Goal: Task Accomplishment & Management: Manage account settings

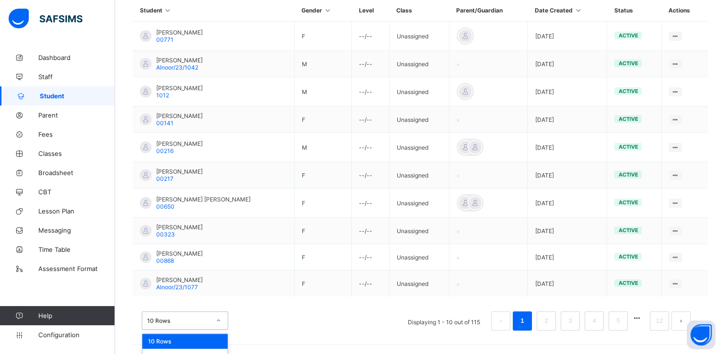
scroll to position [263, 0]
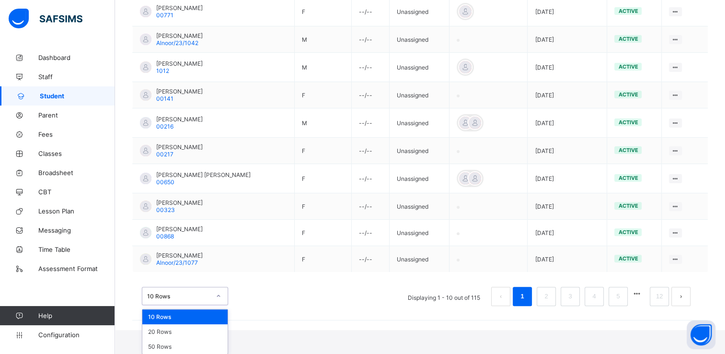
click at [217, 305] on div "option 10 Rows focused, 1 of 3. 3 results available. Use Up and Down to choose …" at bounding box center [185, 295] width 86 height 18
click at [195, 331] on div "20 Rows" at bounding box center [184, 331] width 85 height 15
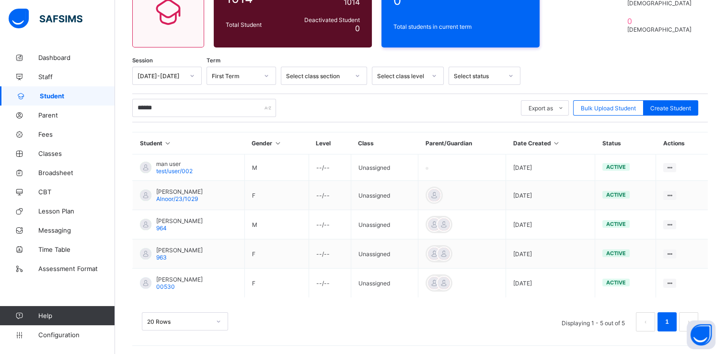
scroll to position [106, 0]
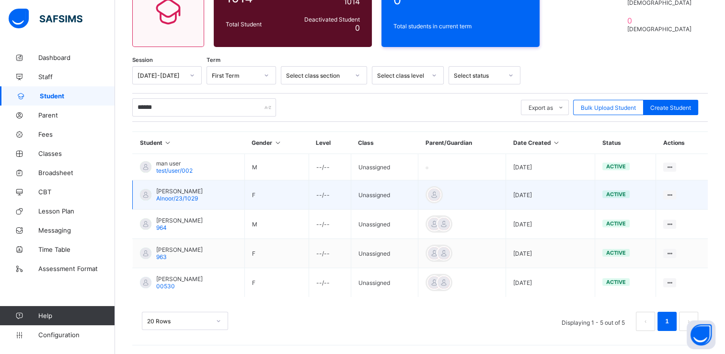
click at [203, 189] on span "Maryam Muhammad Magoro" at bounding box center [179, 190] width 46 height 7
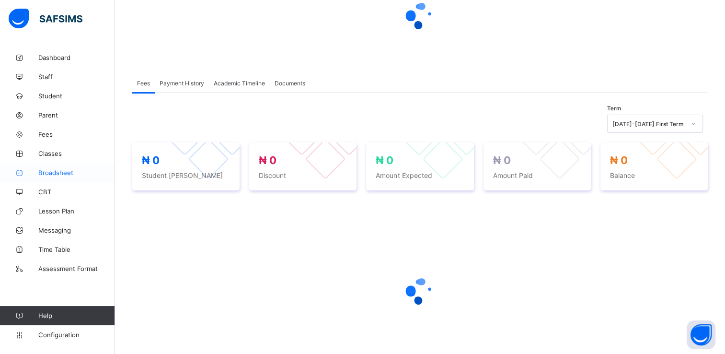
click at [60, 168] on link "Broadsheet" at bounding box center [57, 172] width 115 height 19
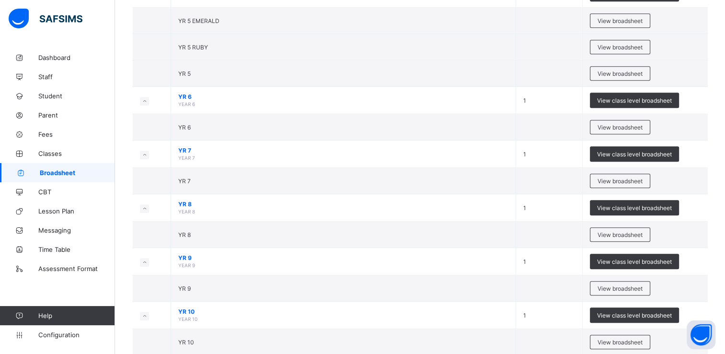
scroll to position [561, 0]
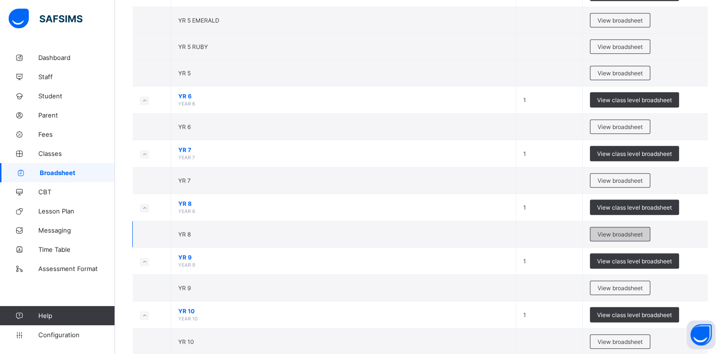
click at [630, 232] on span "View broadsheet" at bounding box center [619, 233] width 45 height 7
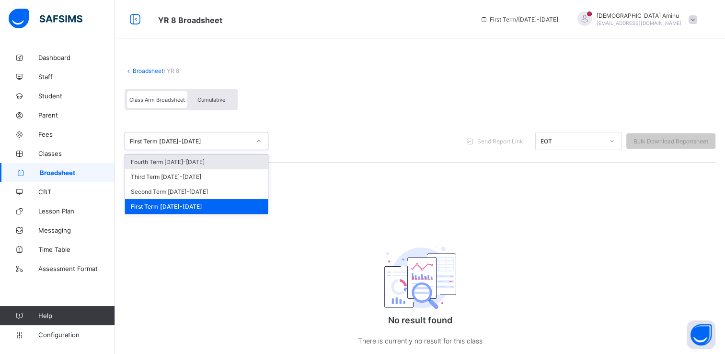
click at [260, 143] on icon at bounding box center [259, 141] width 6 height 10
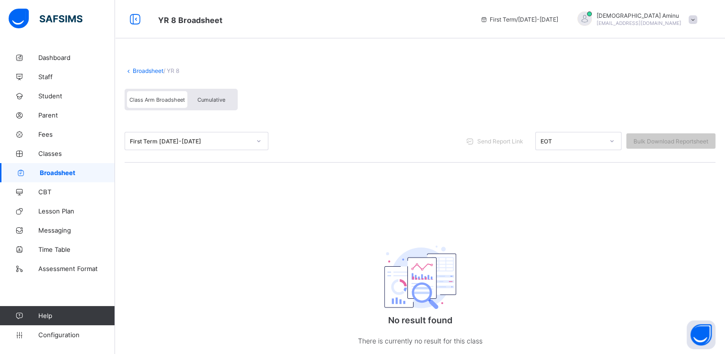
click at [331, 124] on div "First Term 2025-2026 Send Report Link EOT Bulk Download Reportsheet" at bounding box center [420, 141] width 591 height 43
click at [77, 172] on span "Broadsheet" at bounding box center [77, 173] width 75 height 8
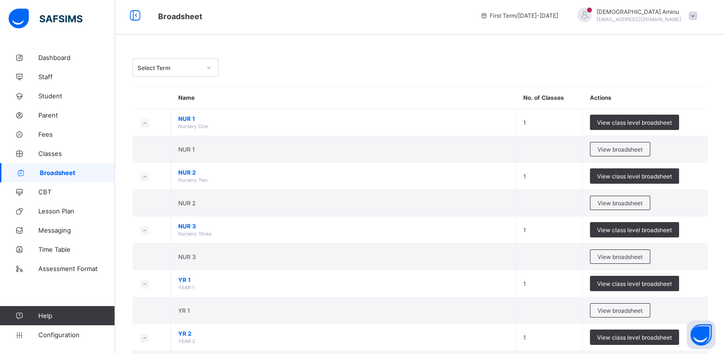
scroll to position [4, 0]
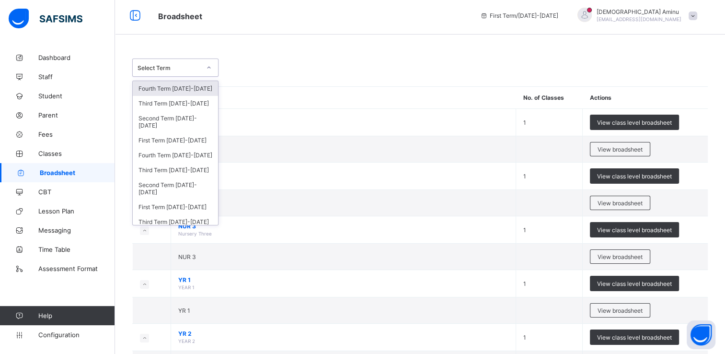
click at [208, 65] on icon at bounding box center [209, 68] width 6 height 10
click at [173, 171] on div "Third Term 2024-2025" at bounding box center [175, 169] width 85 height 15
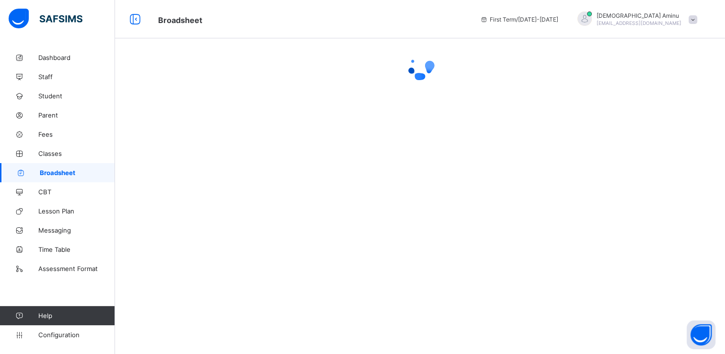
scroll to position [0, 0]
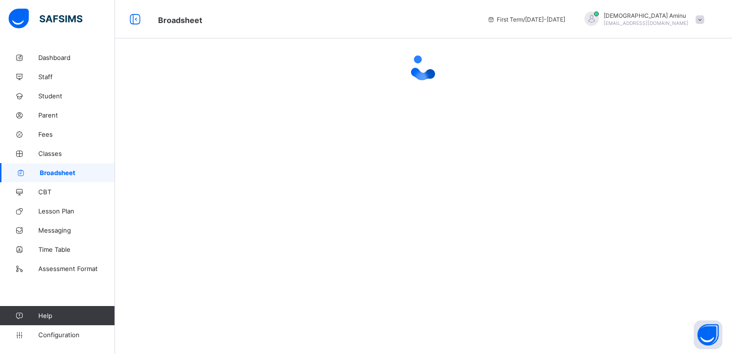
click at [324, 184] on div at bounding box center [423, 177] width 617 height 354
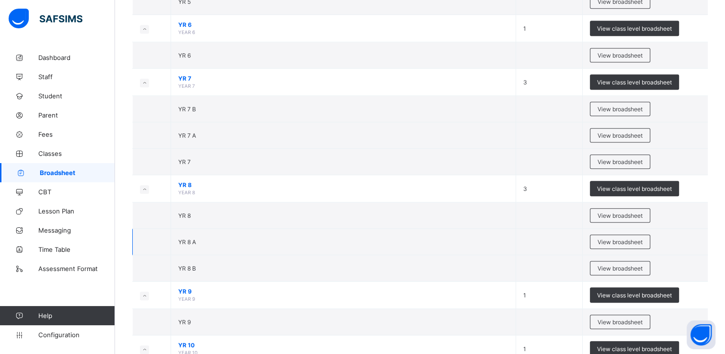
scroll to position [669, 0]
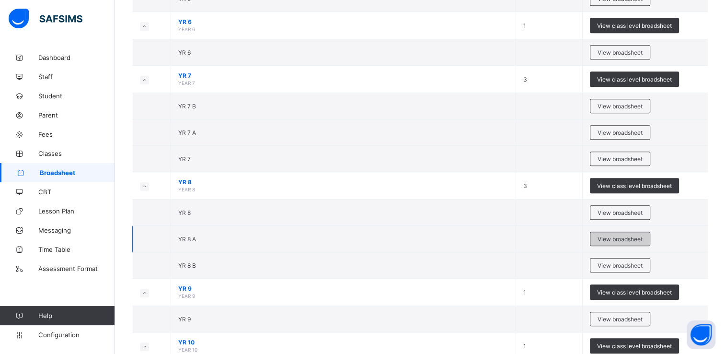
click at [636, 235] on span "View broadsheet" at bounding box center [619, 238] width 45 height 7
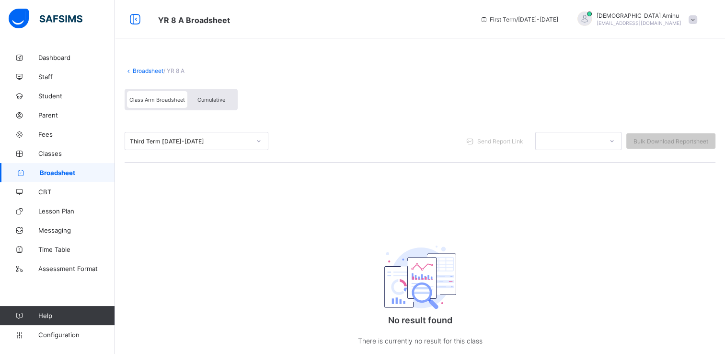
click at [143, 73] on link "Broadsheet" at bounding box center [148, 70] width 31 height 7
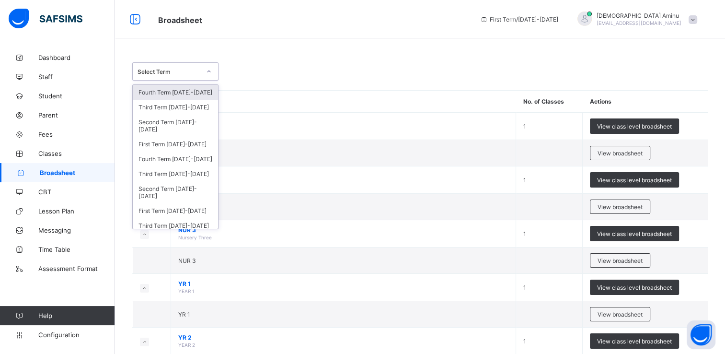
click at [210, 69] on icon at bounding box center [209, 72] width 6 height 10
click at [56, 96] on span "Student" at bounding box center [76, 96] width 77 height 8
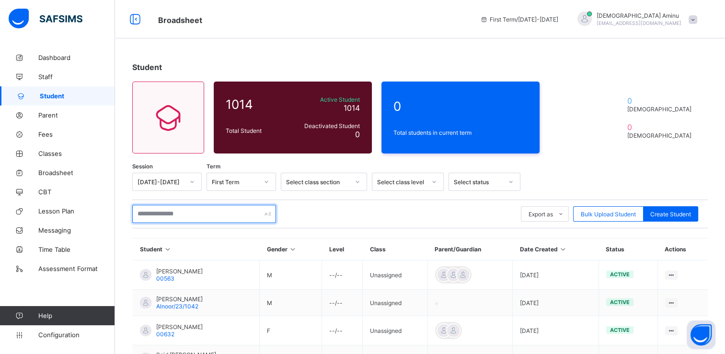
click at [197, 216] on input "text" at bounding box center [204, 214] width 144 height 18
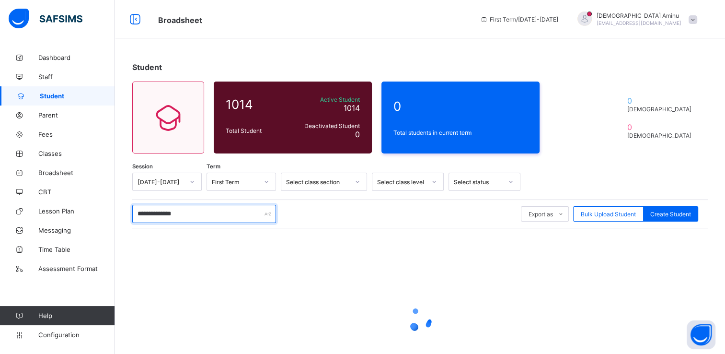
type input "**********"
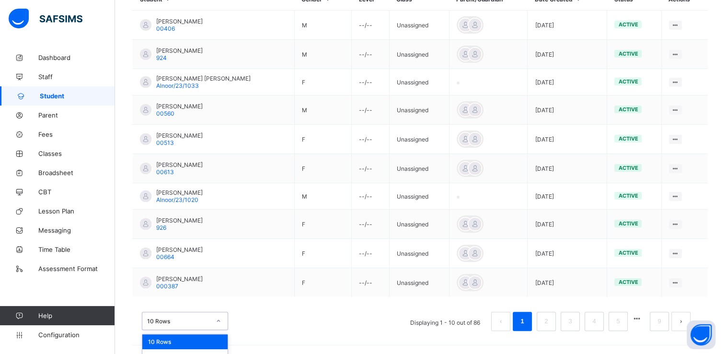
scroll to position [274, 0]
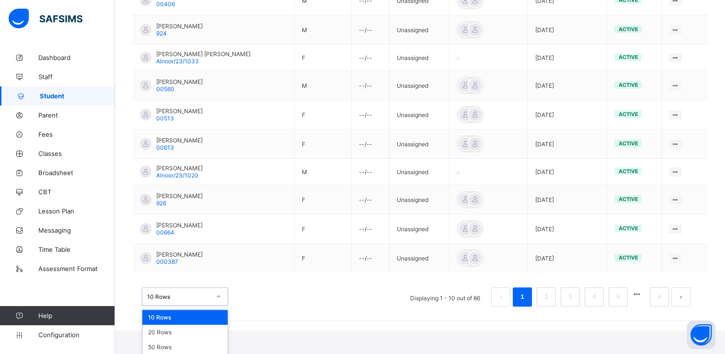
click at [218, 305] on div "option 10 Rows focused, 1 of 3. 3 results available. Use Up and Down to choose …" at bounding box center [185, 296] width 86 height 18
click at [188, 327] on div "20 Rows" at bounding box center [184, 331] width 85 height 15
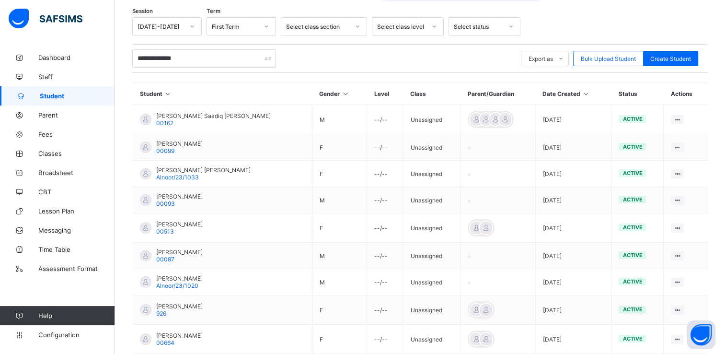
scroll to position [0, 0]
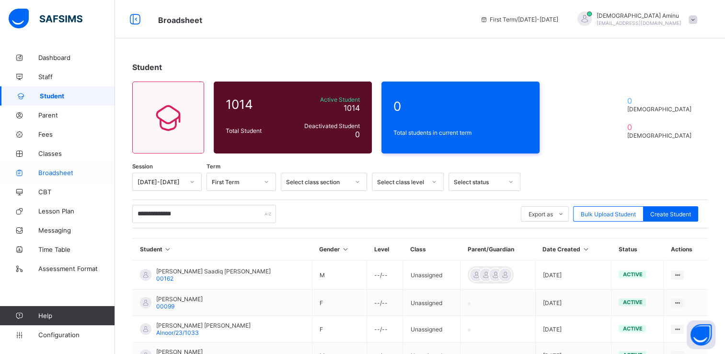
click at [52, 171] on span "Broadsheet" at bounding box center [76, 173] width 77 height 8
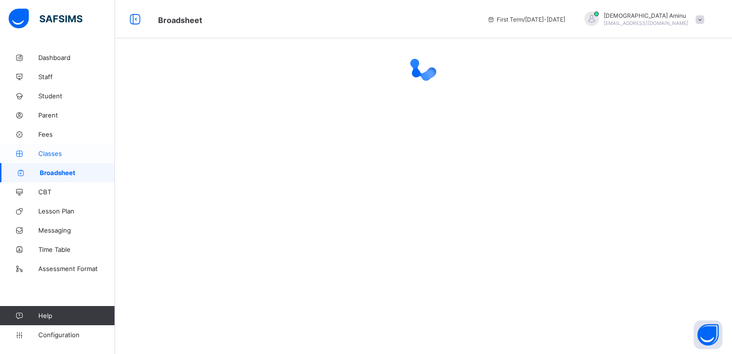
click at [49, 150] on span "Classes" at bounding box center [76, 153] width 77 height 8
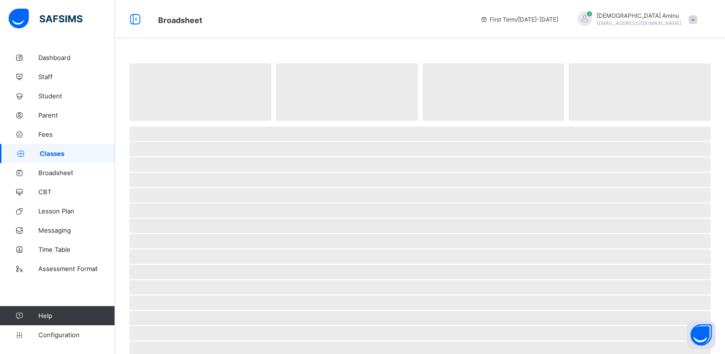
click at [59, 153] on span "Classes" at bounding box center [77, 153] width 75 height 8
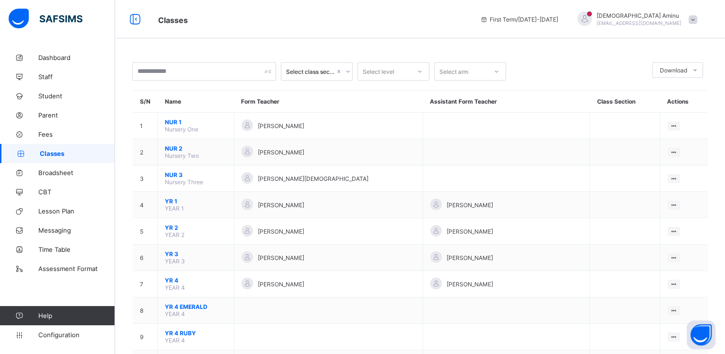
click at [545, 17] on span "First Term / 2025-2026" at bounding box center [519, 19] width 78 height 7
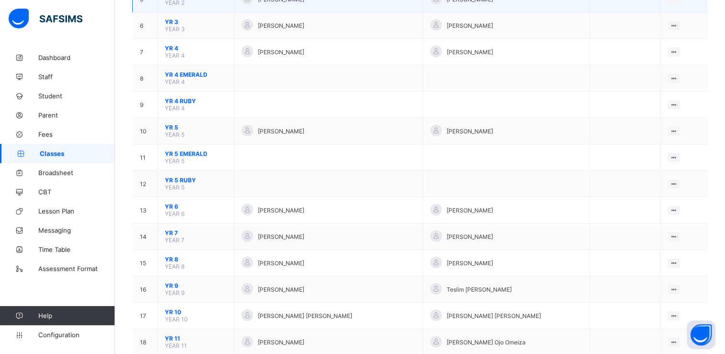
scroll to position [285, 0]
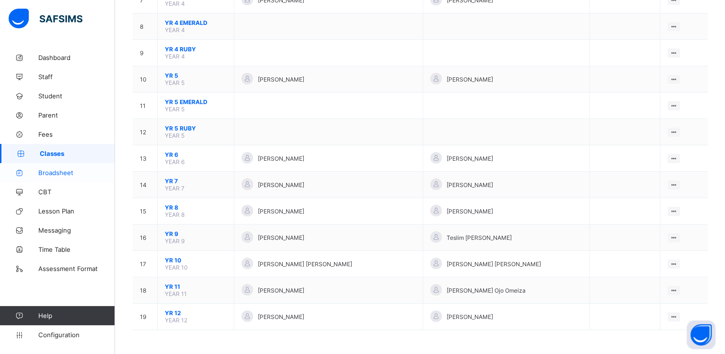
click at [66, 172] on span "Broadsheet" at bounding box center [76, 173] width 77 height 8
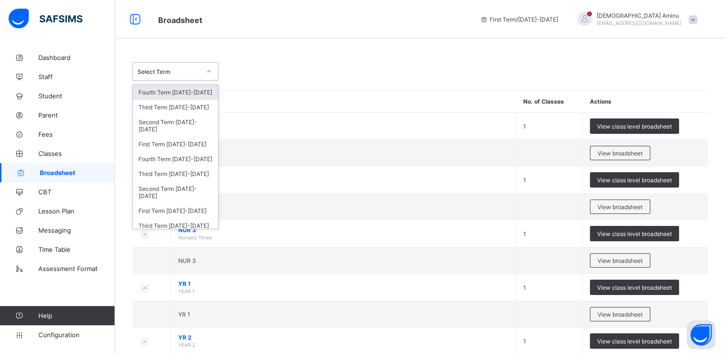
click at [210, 72] on icon at bounding box center [209, 72] width 6 height 10
click at [179, 171] on div "Third Term 2024-2025" at bounding box center [175, 173] width 85 height 15
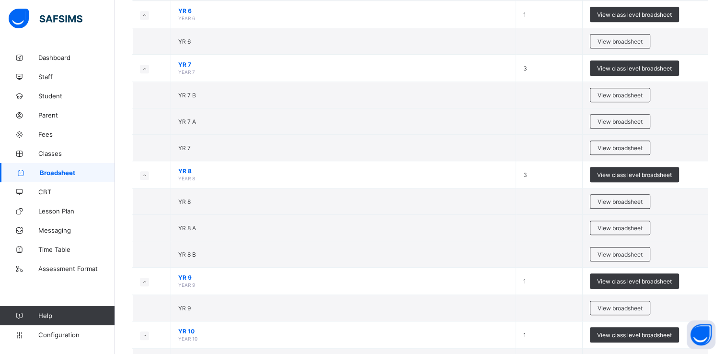
scroll to position [680, 0]
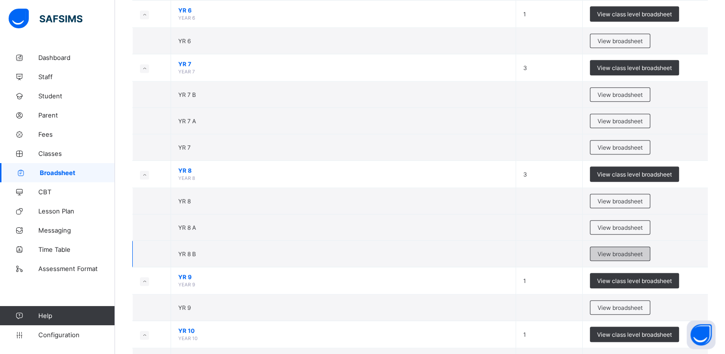
click at [626, 250] on span "View broadsheet" at bounding box center [619, 253] width 45 height 7
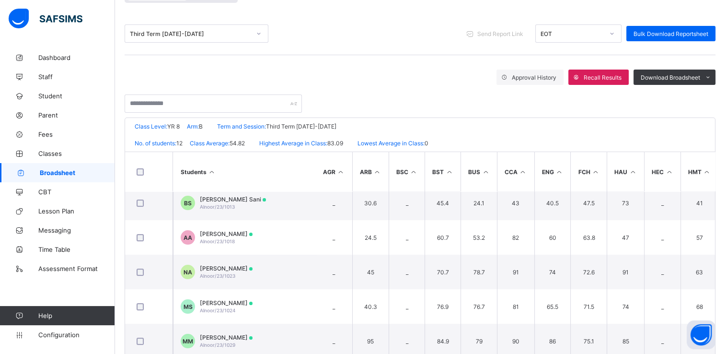
scroll to position [217, 1]
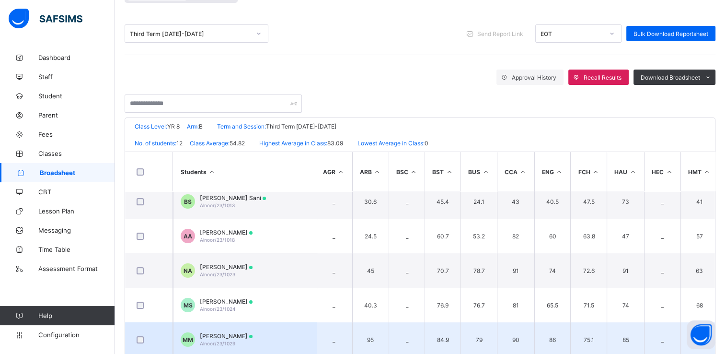
click at [252, 336] on div "Maryam Muhammad Magoro Alnoor/23/1029" at bounding box center [226, 339] width 53 height 14
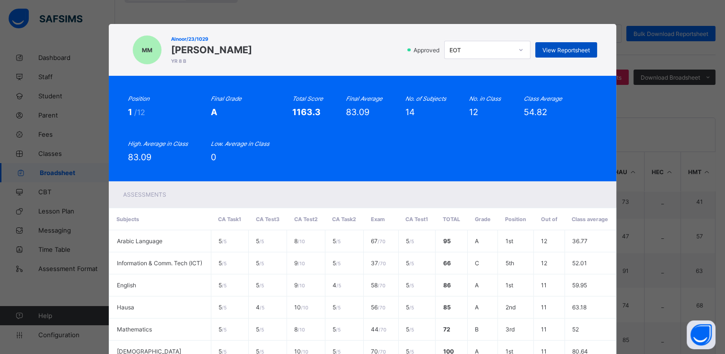
click at [553, 51] on span "View Reportsheet" at bounding box center [565, 49] width 47 height 7
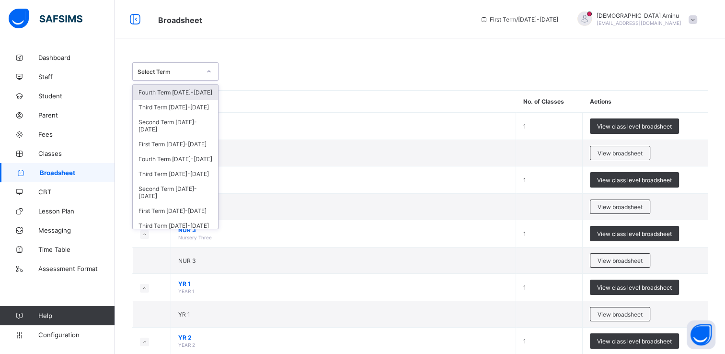
click at [207, 71] on icon at bounding box center [209, 72] width 6 height 10
click at [184, 173] on div "Third Term 2024-2025" at bounding box center [175, 173] width 85 height 15
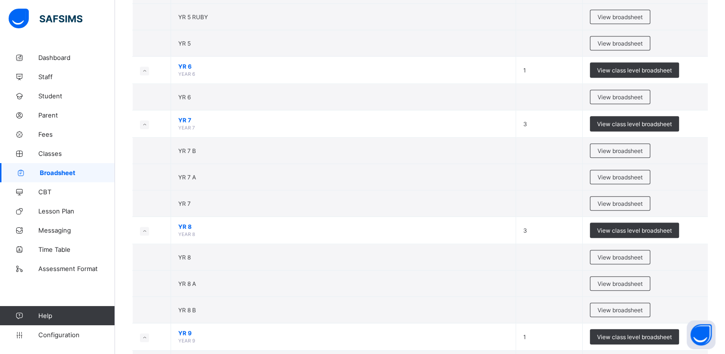
scroll to position [625, 0]
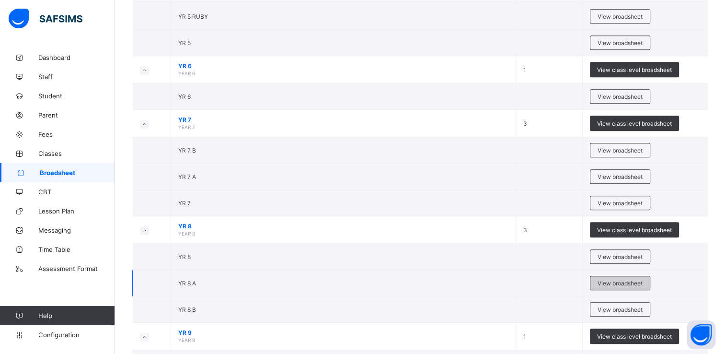
click at [615, 279] on span "View broadsheet" at bounding box center [619, 282] width 45 height 7
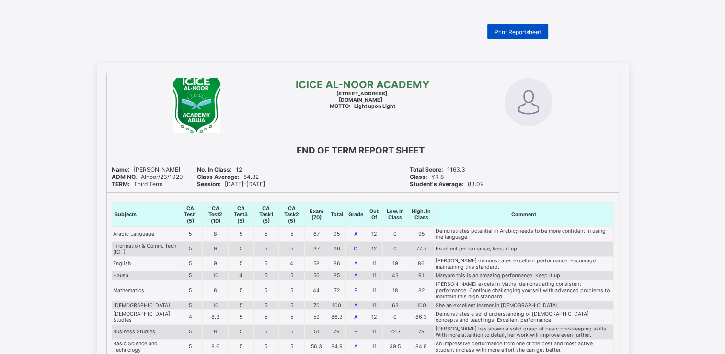
click at [507, 29] on span "Print Reportsheet" at bounding box center [517, 31] width 46 height 7
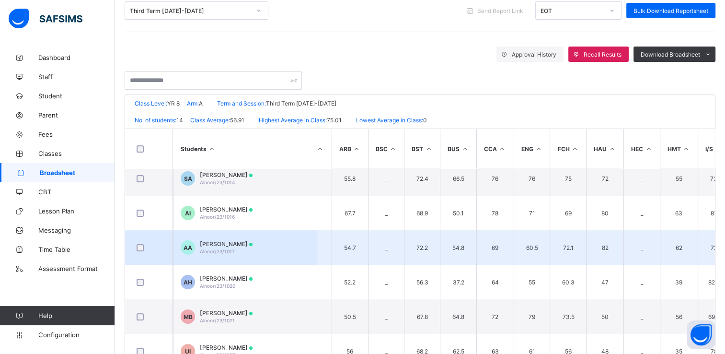
scroll to position [164, 0]
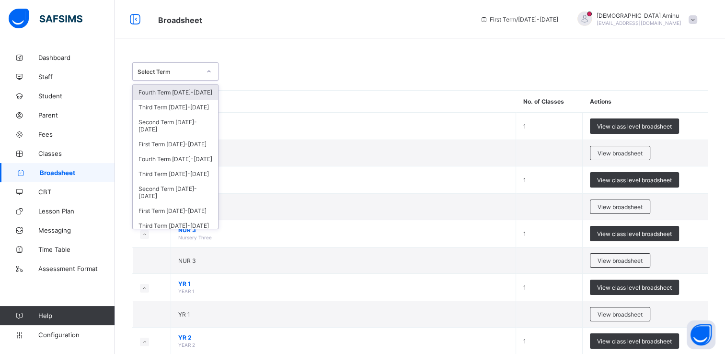
click at [209, 69] on icon at bounding box center [209, 72] width 6 height 10
click at [171, 171] on div "Third Term 2024-2025" at bounding box center [175, 173] width 85 height 15
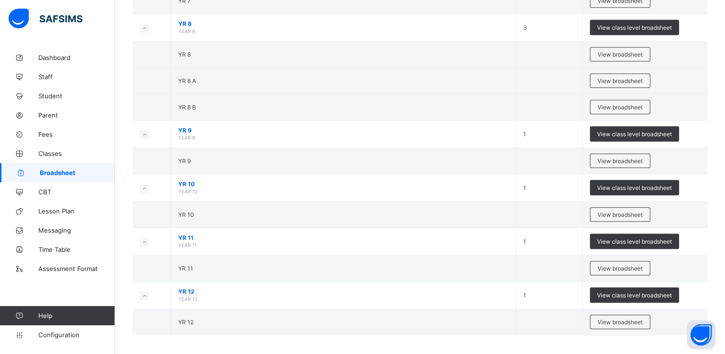
scroll to position [828, 0]
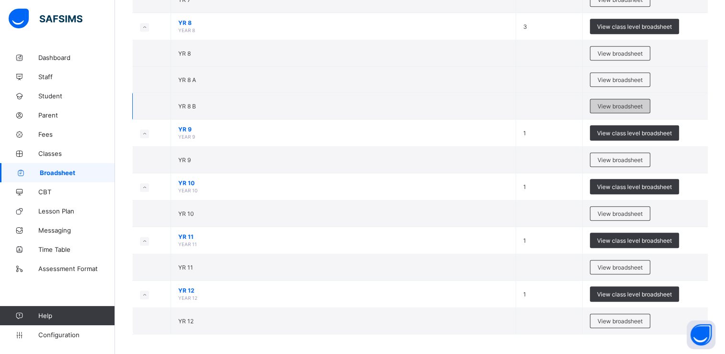
click at [624, 103] on span "View broadsheet" at bounding box center [619, 106] width 45 height 7
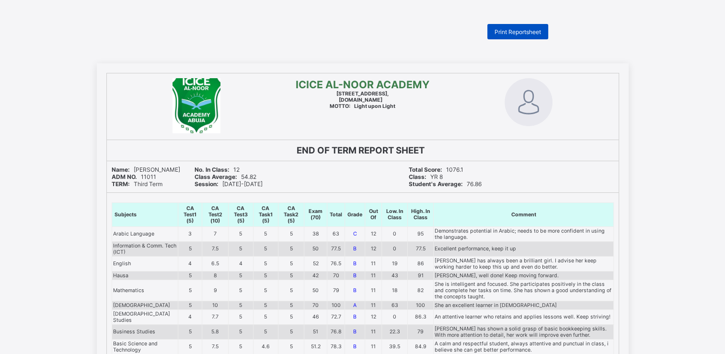
click at [538, 34] on span "Print Reportsheet" at bounding box center [517, 31] width 46 height 7
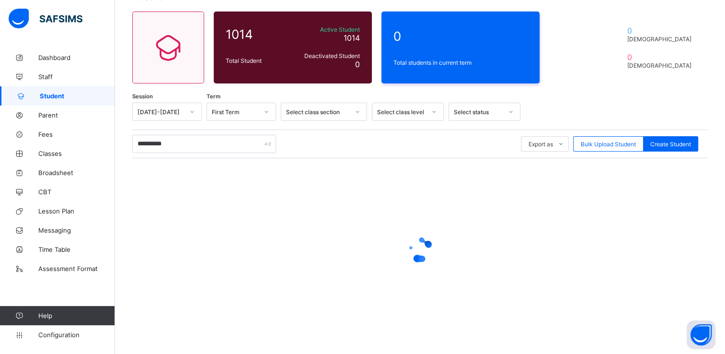
scroll to position [70, 0]
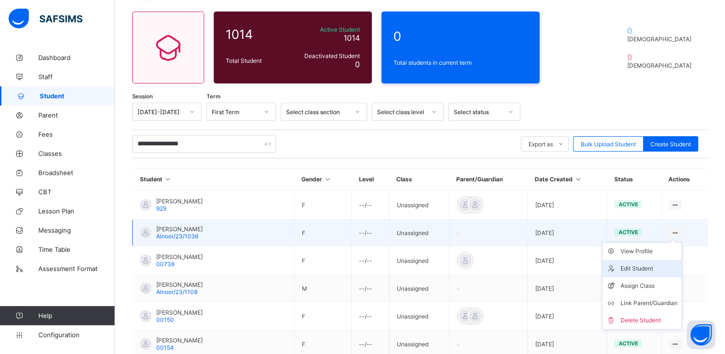
type input "**********"
click at [650, 266] on div "Edit Student" at bounding box center [648, 268] width 57 height 10
select select "**"
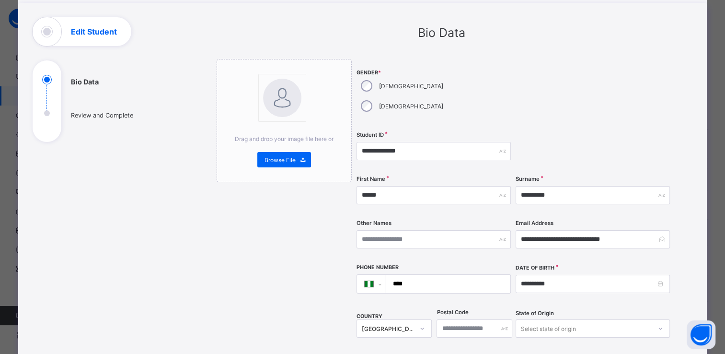
scroll to position [56, 0]
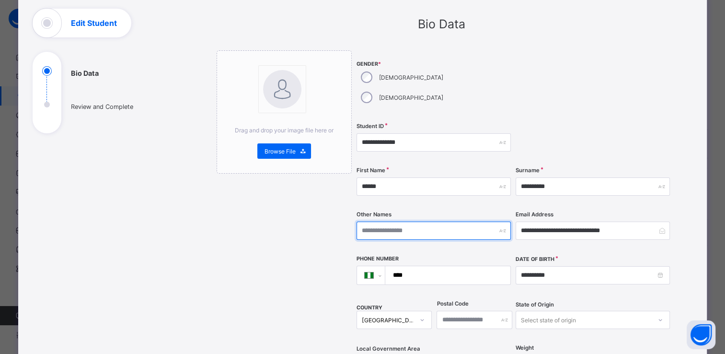
click at [446, 221] on input "text" at bounding box center [433, 230] width 154 height 18
type input "*******"
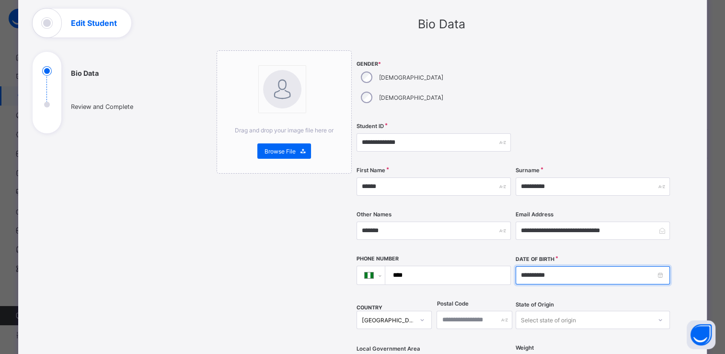
click at [553, 266] on input "**********" at bounding box center [592, 275] width 154 height 18
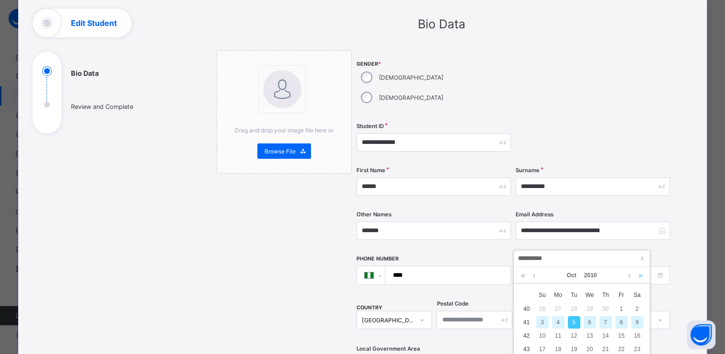
click at [641, 274] on link at bounding box center [640, 275] width 9 height 16
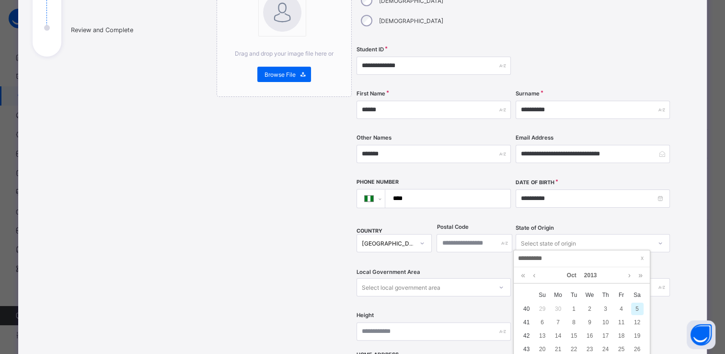
scroll to position [136, 0]
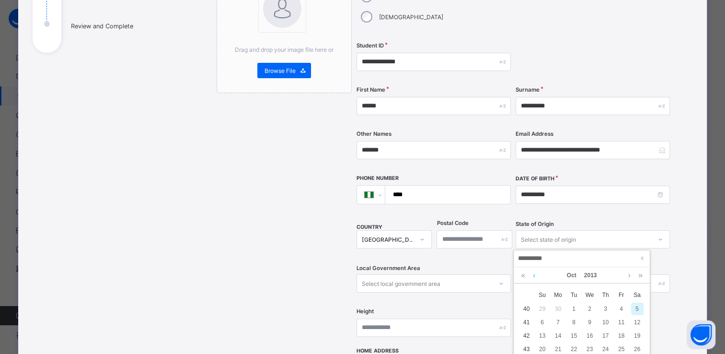
click at [535, 275] on link at bounding box center [533, 275] width 7 height 16
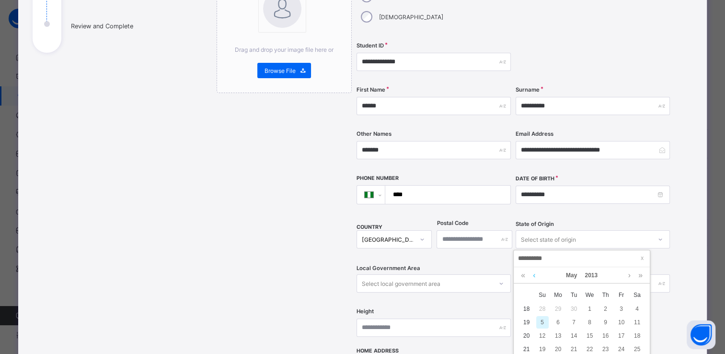
click at [535, 275] on link at bounding box center [533, 275] width 7 height 16
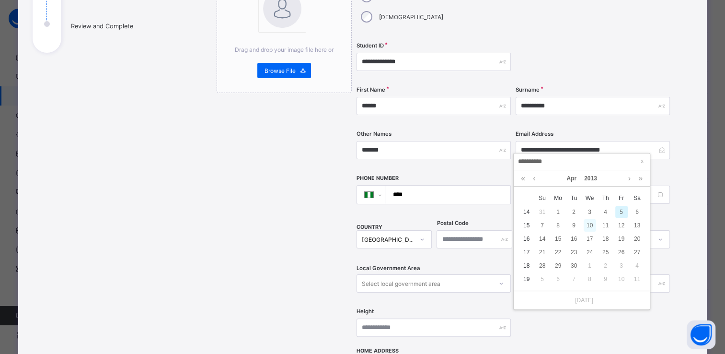
scroll to position [167, 0]
click at [543, 263] on div "28" at bounding box center [542, 265] width 12 height 12
type input "**********"
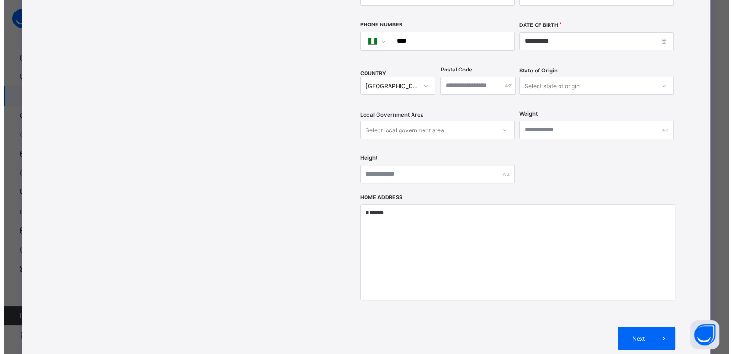
scroll to position [290, 0]
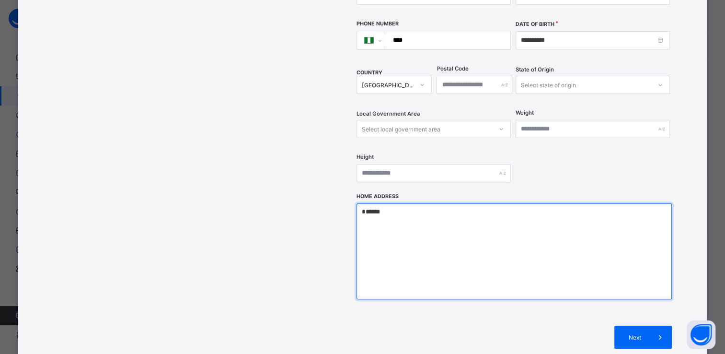
click at [383, 203] on textarea "******" at bounding box center [513, 251] width 315 height 96
type textarea "*"
type textarea "*****"
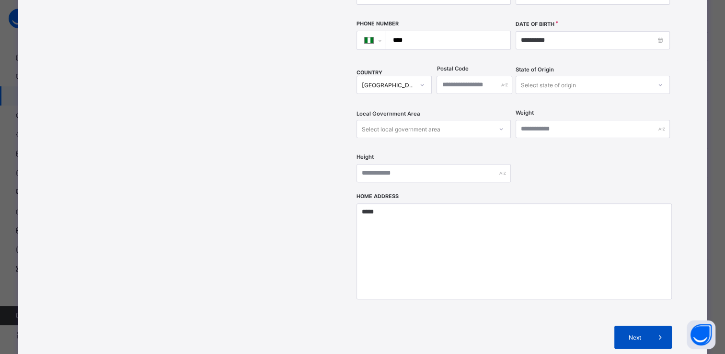
click at [634, 333] on span "Next" at bounding box center [634, 336] width 27 height 7
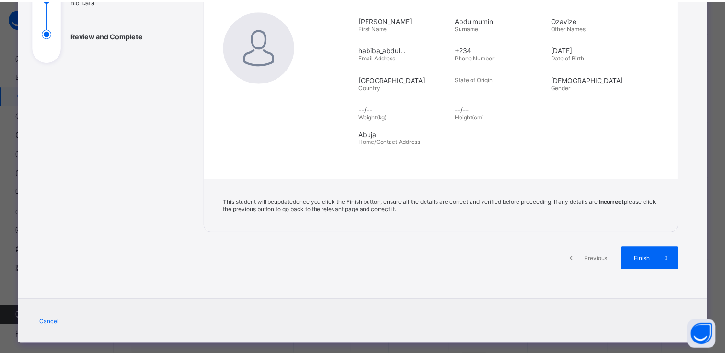
scroll to position [141, 0]
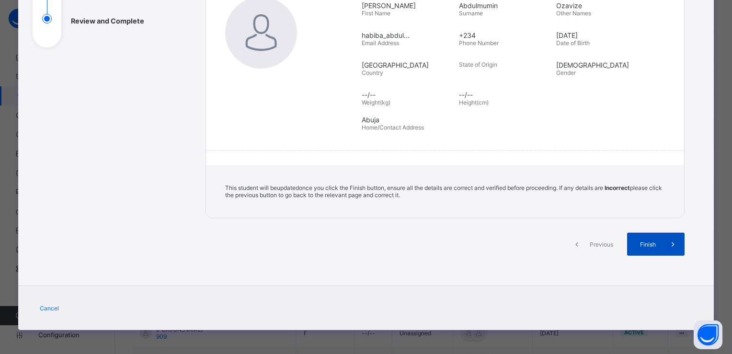
click at [650, 237] on div "Finish" at bounding box center [655, 243] width 57 height 23
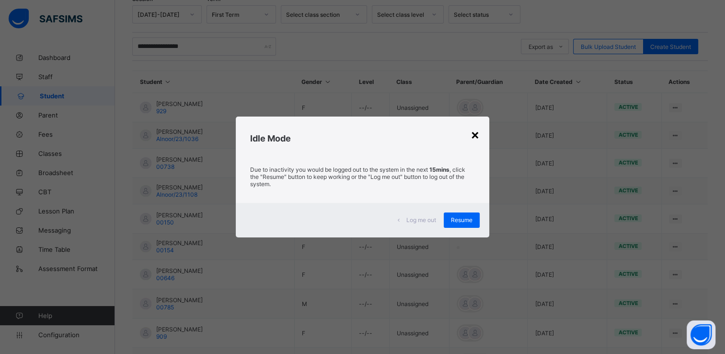
click at [478, 135] on div "×" at bounding box center [474, 134] width 9 height 16
